Goal: Check status: Check status

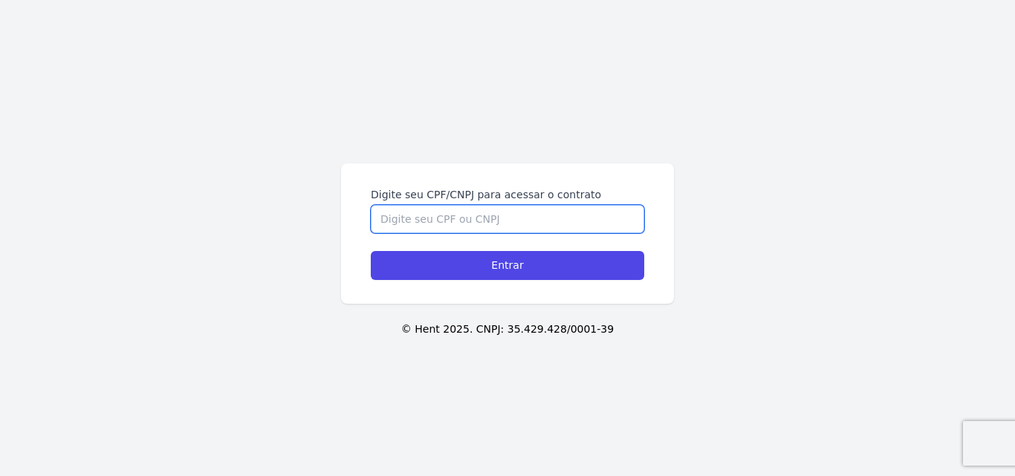
click at [389, 221] on input "Digite seu CPF/CNPJ para acessar o contrato" at bounding box center [507, 219] width 273 height 28
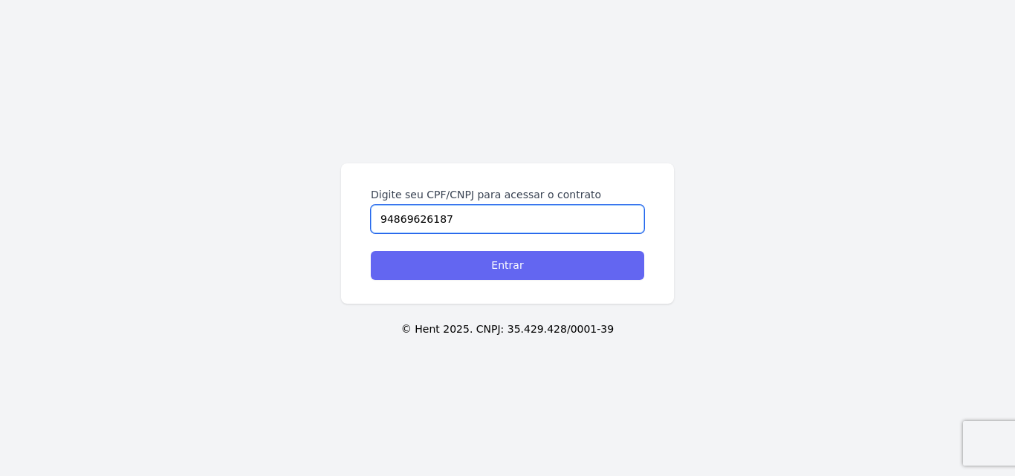
type input "94869626187"
click at [429, 263] on input "Entrar" at bounding box center [507, 265] width 273 height 29
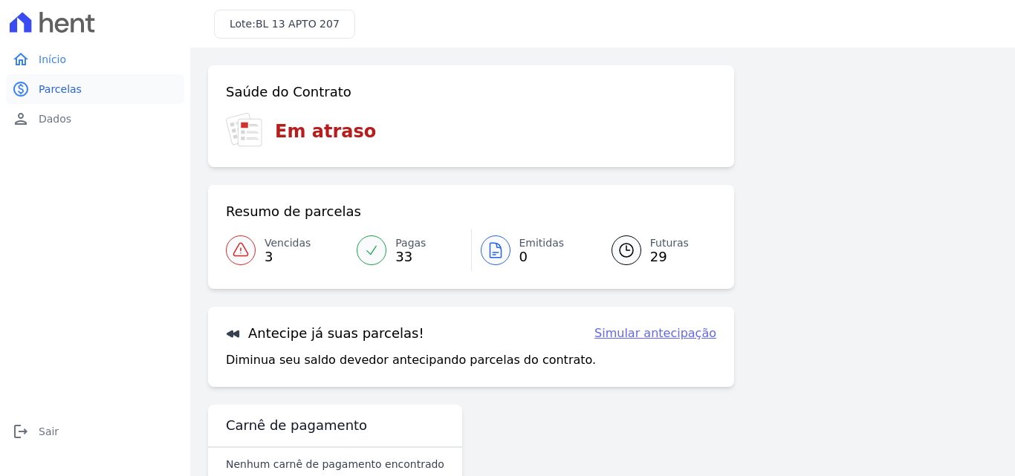
click at [64, 88] on span "Parcelas" at bounding box center [60, 89] width 43 height 15
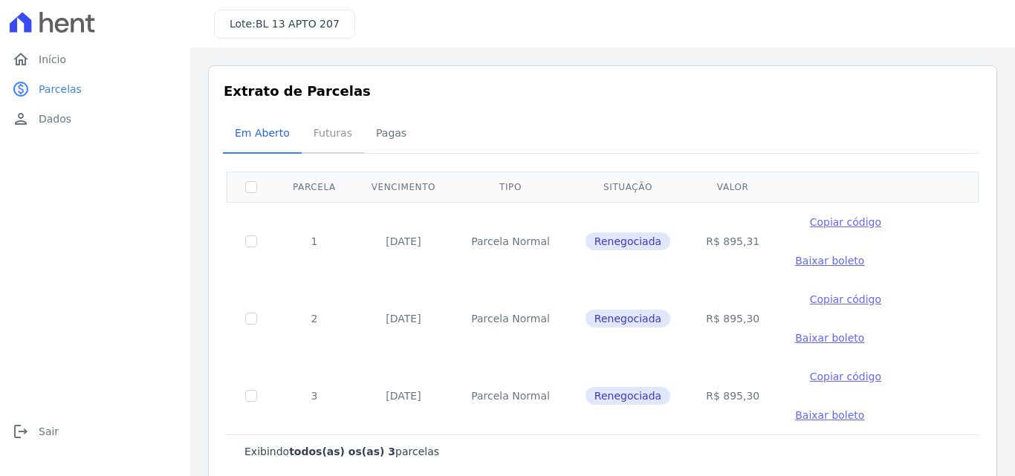
click at [324, 136] on span "Futuras" at bounding box center [333, 133] width 56 height 30
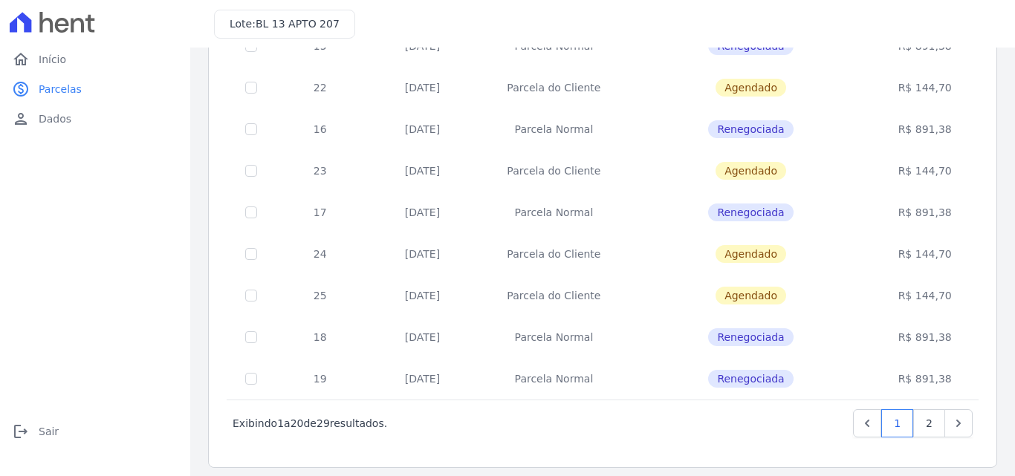
scroll to position [645, 0]
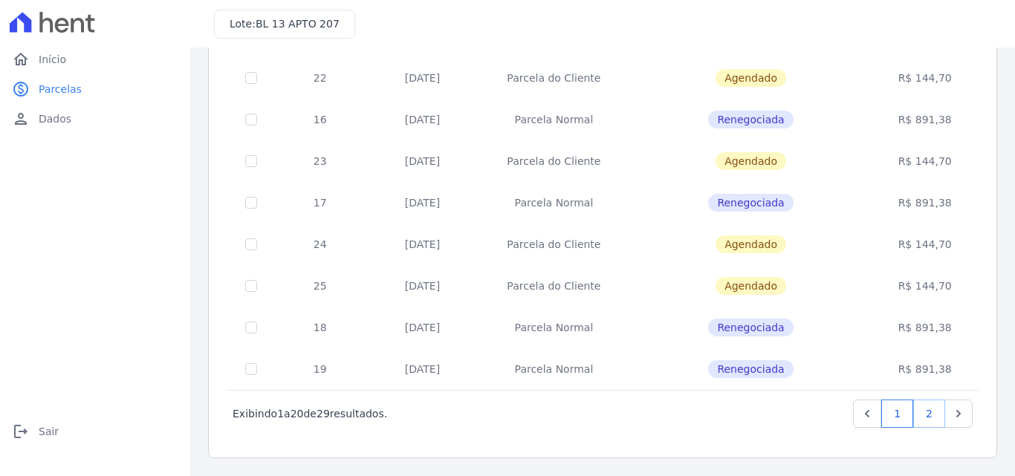
click at [918, 413] on link "2" at bounding box center [929, 414] width 32 height 28
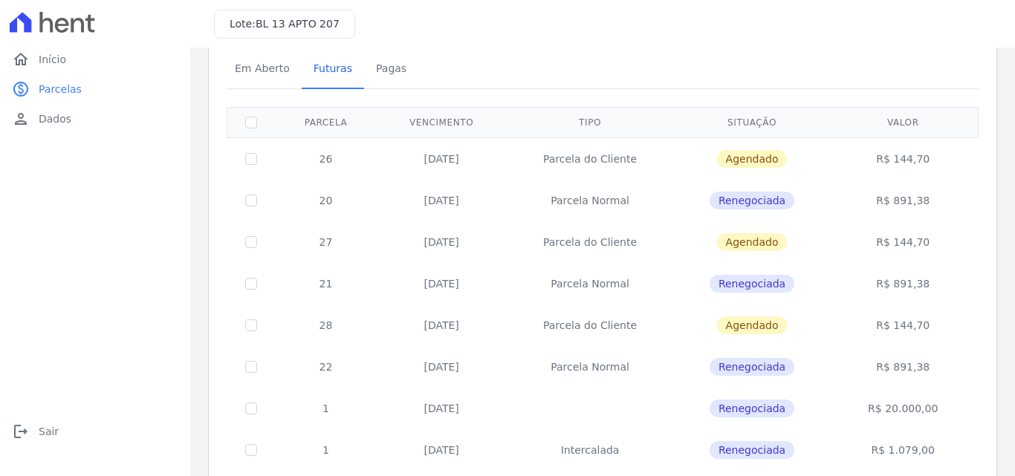
scroll to position [39, 0]
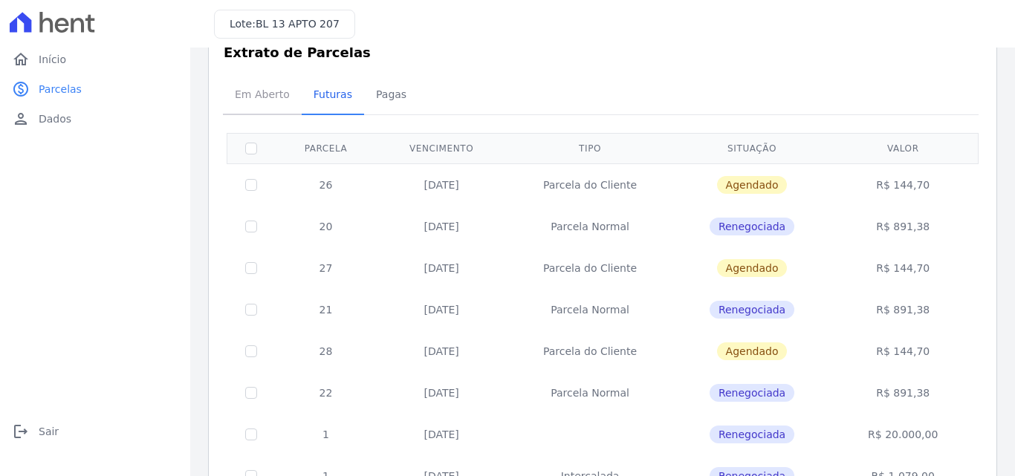
click at [256, 88] on span "Em Aberto" at bounding box center [262, 95] width 73 height 30
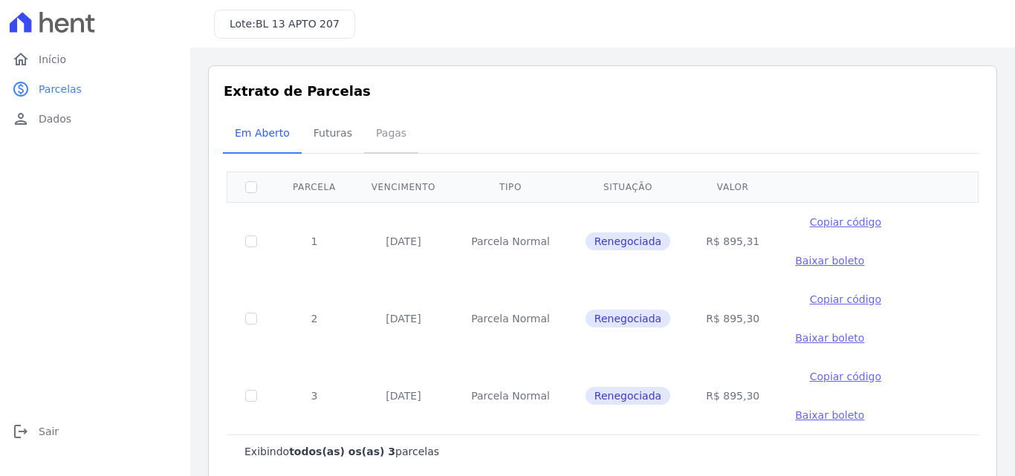
click at [382, 133] on span "Pagas" at bounding box center [391, 133] width 48 height 30
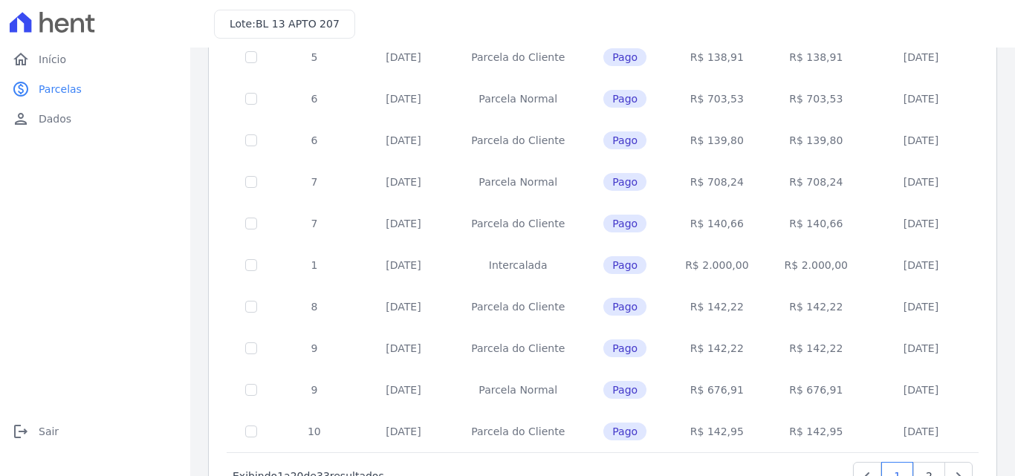
scroll to position [657, 0]
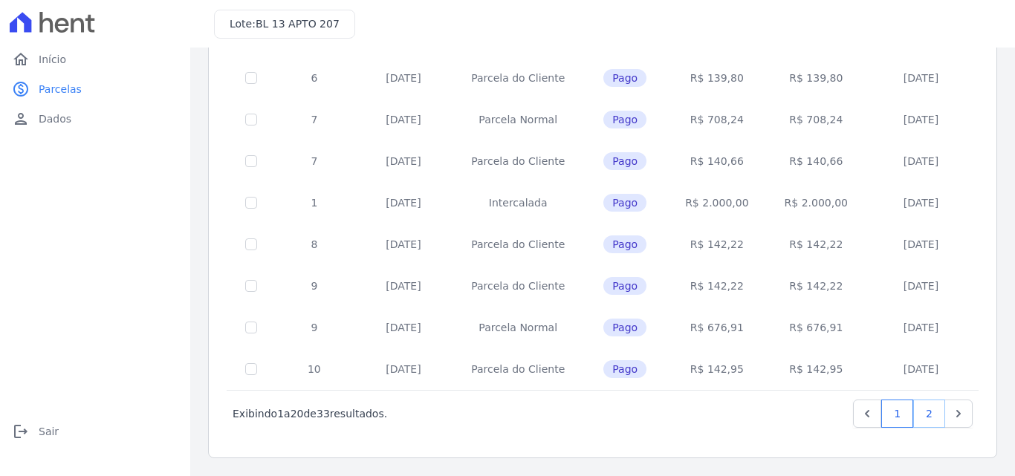
click at [915, 409] on link "2" at bounding box center [929, 414] width 32 height 28
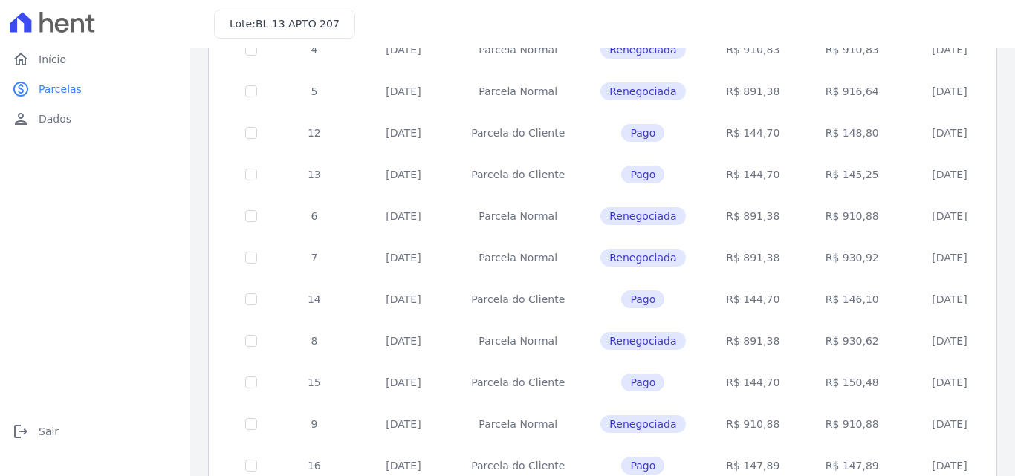
scroll to position [217, 0]
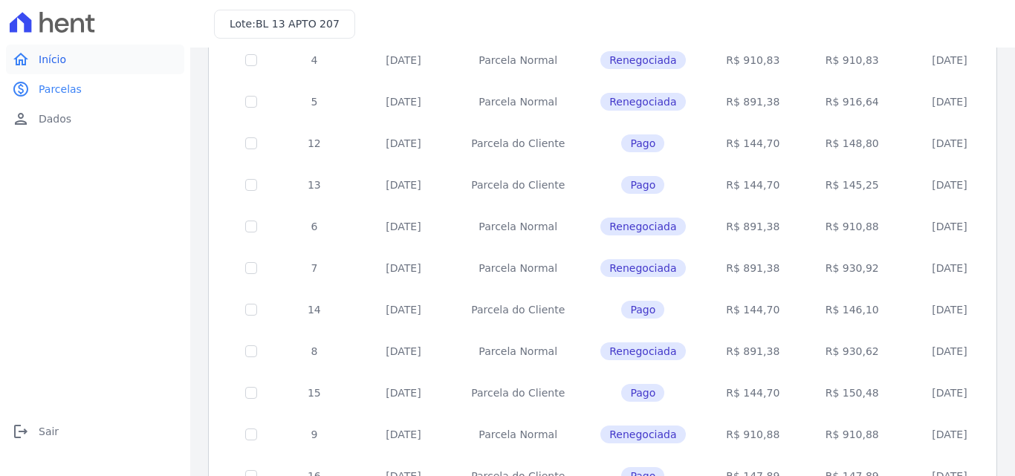
click at [46, 60] on span "Início" at bounding box center [52, 59] width 27 height 15
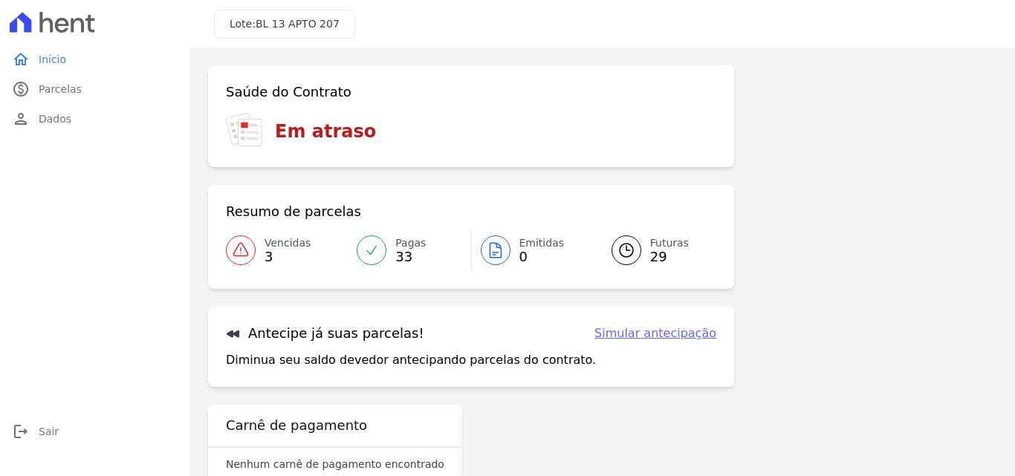
click at [261, 243] on link "Vencidas 3" at bounding box center [287, 251] width 122 height 42
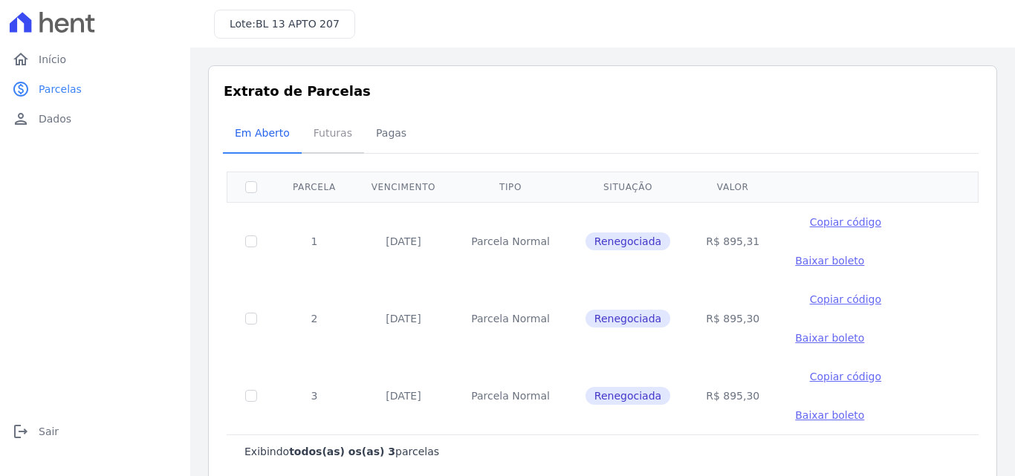
click at [334, 134] on span "Futuras" at bounding box center [333, 133] width 56 height 30
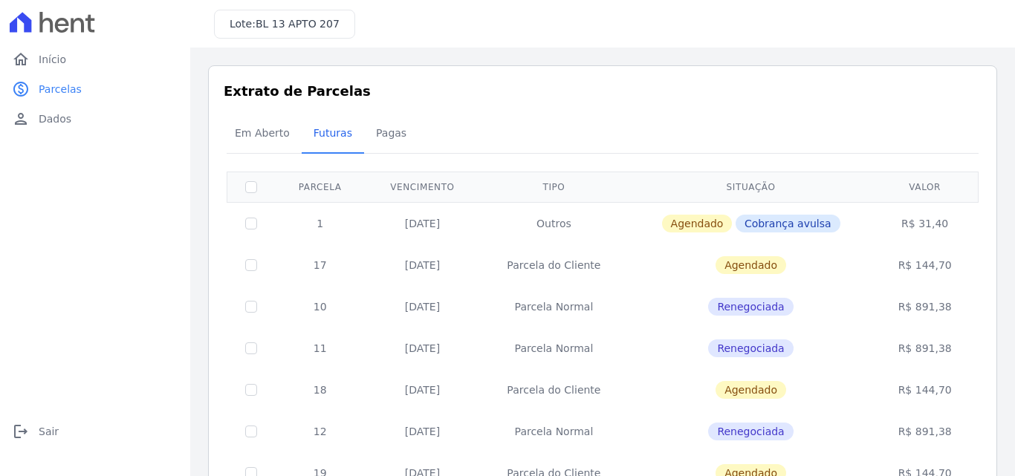
click at [377, 133] on span "Pagas" at bounding box center [391, 133] width 48 height 30
